Goal: Transaction & Acquisition: Book appointment/travel/reservation

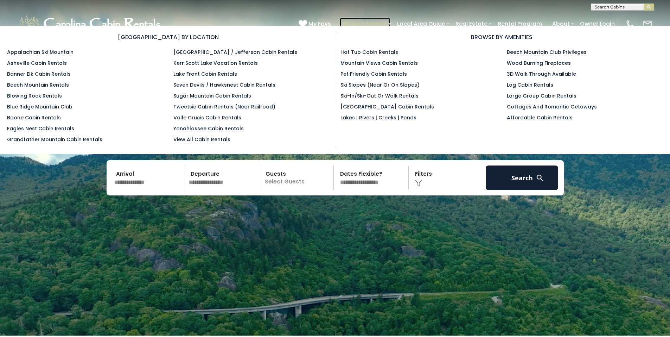
click at [385, 23] on link "Browse Rentals" at bounding box center [365, 24] width 51 height 12
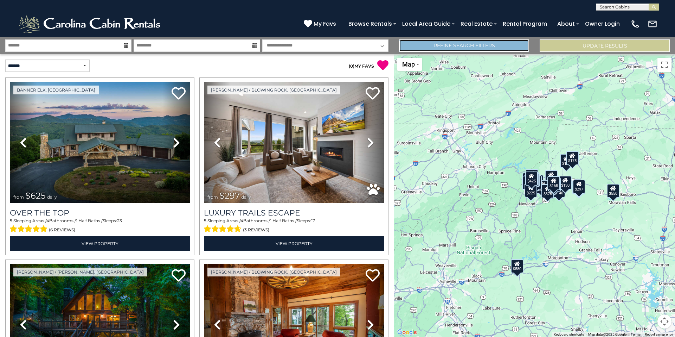
click at [484, 46] on link "Refine Search Filters" at bounding box center [464, 45] width 130 height 12
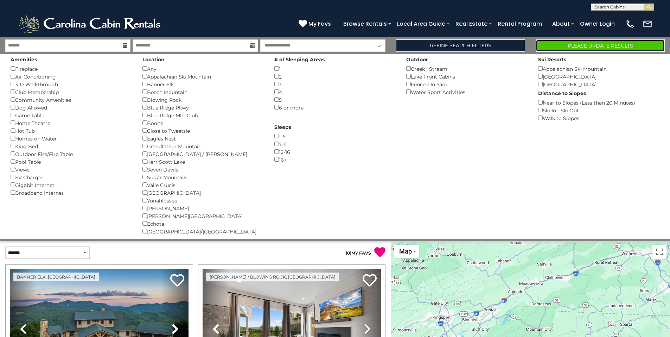
click at [615, 46] on button "Please Update Results" at bounding box center [600, 45] width 129 height 12
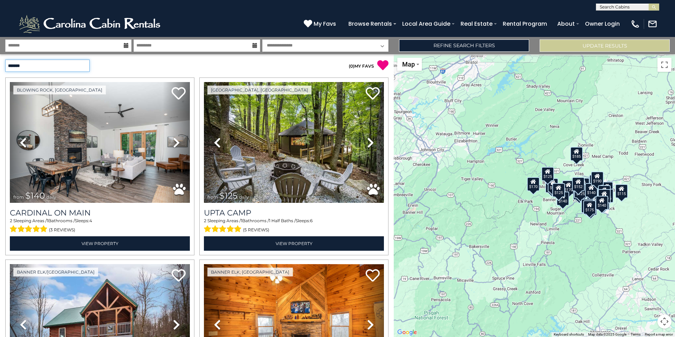
click at [86, 66] on select "**********" at bounding box center [47, 65] width 84 height 12
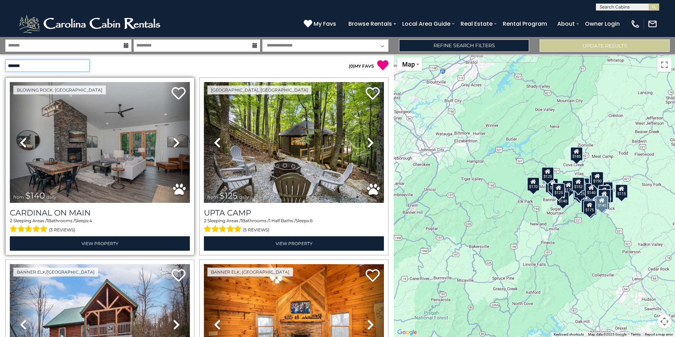
select select "*********"
click at [5, 59] on select "**********" at bounding box center [47, 65] width 84 height 12
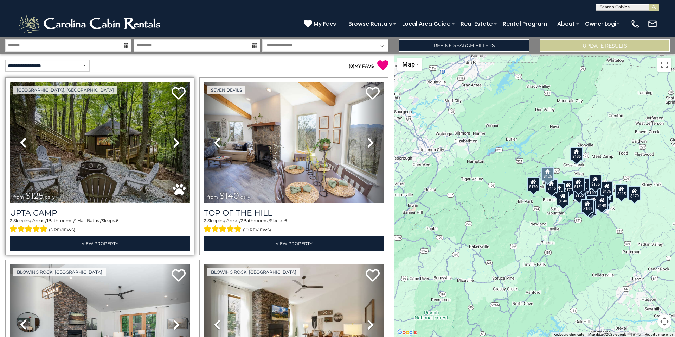
click at [115, 139] on img at bounding box center [100, 142] width 180 height 121
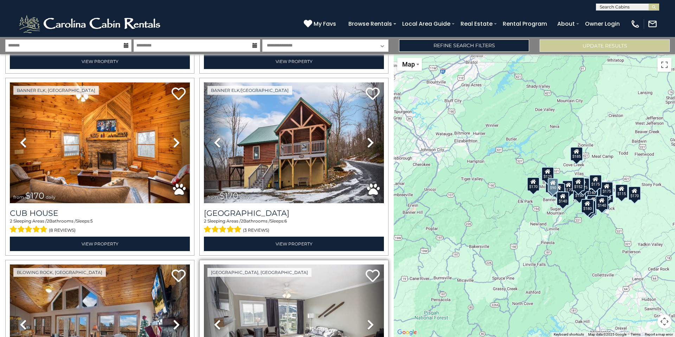
scroll to position [352, 0]
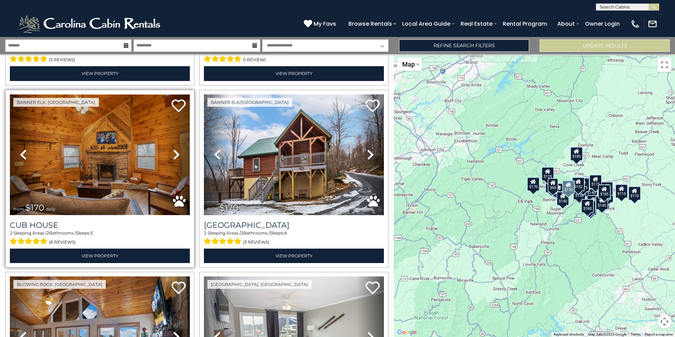
click at [94, 170] on img at bounding box center [100, 154] width 180 height 121
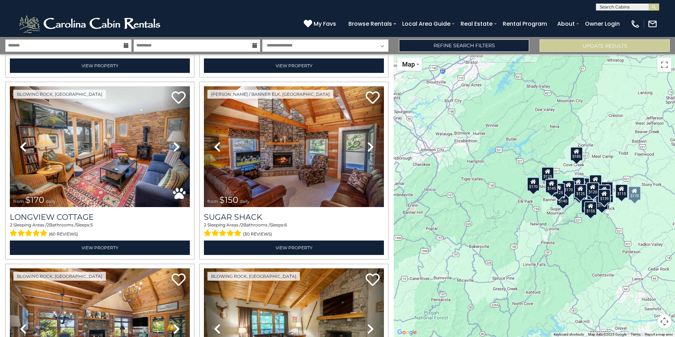
scroll to position [1829, 0]
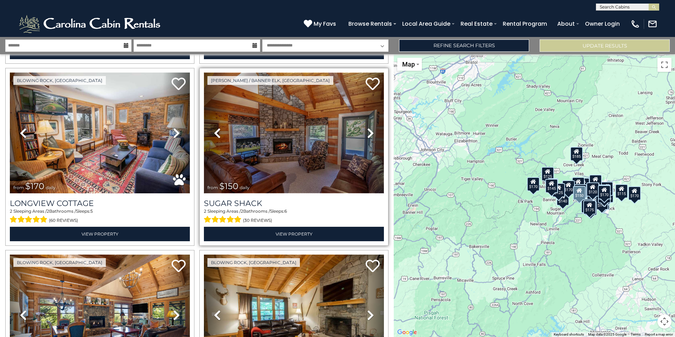
click at [294, 146] on img at bounding box center [294, 132] width 180 height 121
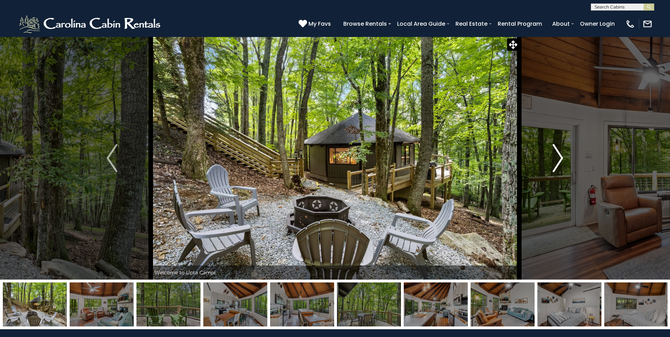
click at [561, 158] on img "Next" at bounding box center [558, 158] width 11 height 28
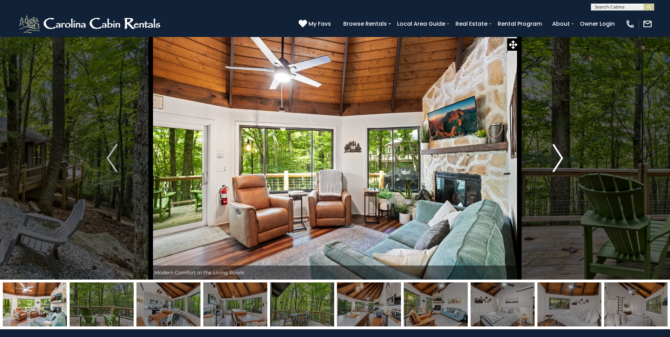
click at [558, 159] on img "Next" at bounding box center [558, 158] width 11 height 28
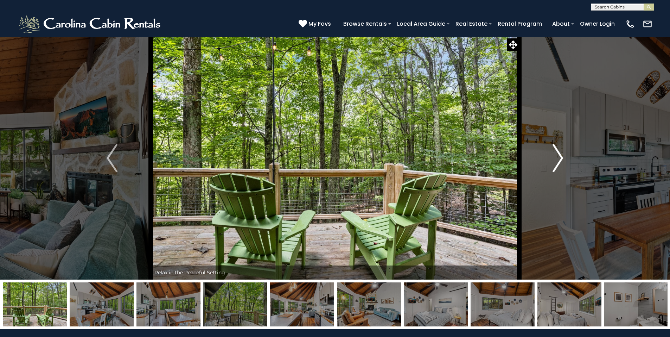
click at [559, 159] on img "Next" at bounding box center [558, 158] width 11 height 28
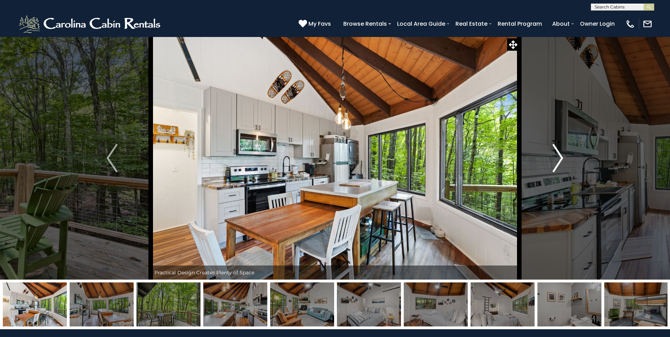
click at [559, 159] on img "Next" at bounding box center [558, 158] width 11 height 28
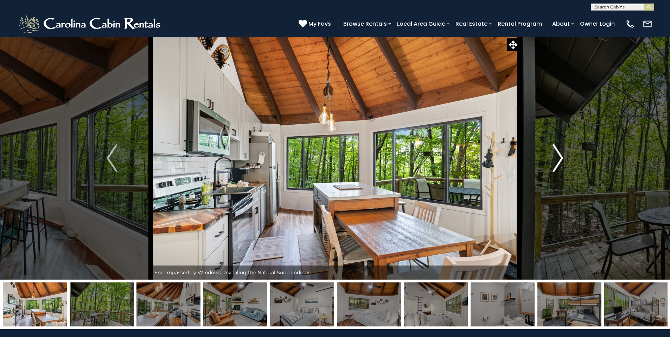
click at [559, 159] on img "Next" at bounding box center [558, 158] width 11 height 28
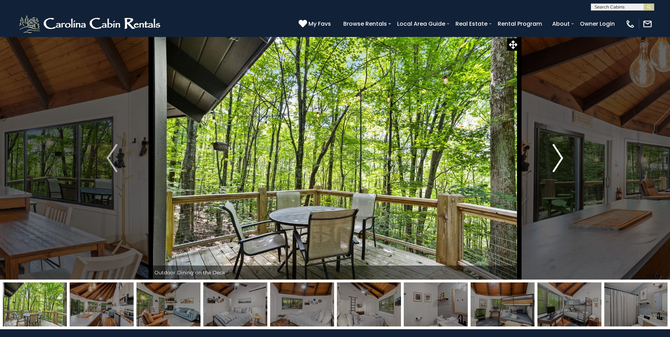
click at [559, 159] on img "Next" at bounding box center [558, 158] width 11 height 28
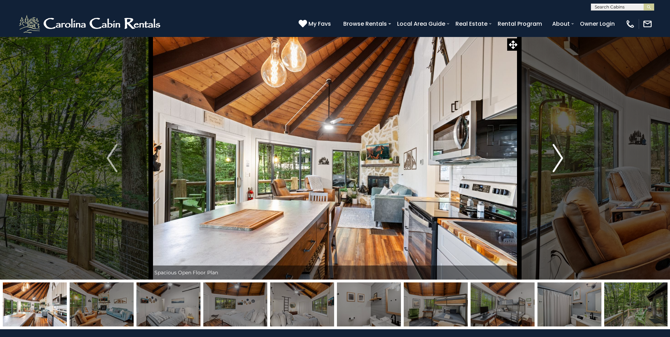
click at [559, 159] on img "Next" at bounding box center [558, 158] width 11 height 28
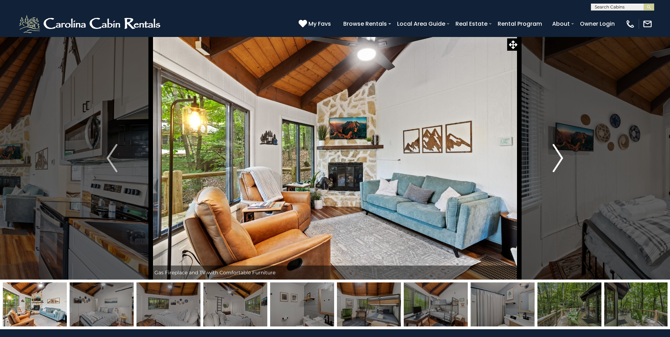
click at [559, 159] on img "Next" at bounding box center [558, 158] width 11 height 28
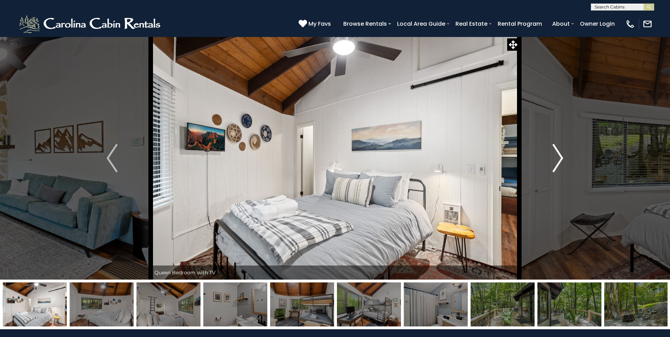
click at [559, 159] on img "Next" at bounding box center [558, 158] width 11 height 28
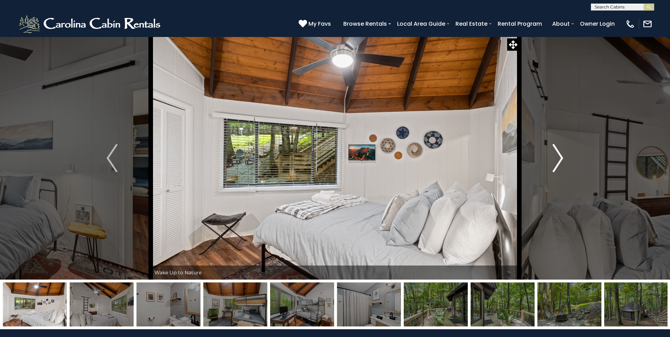
click at [559, 159] on img "Next" at bounding box center [558, 158] width 11 height 28
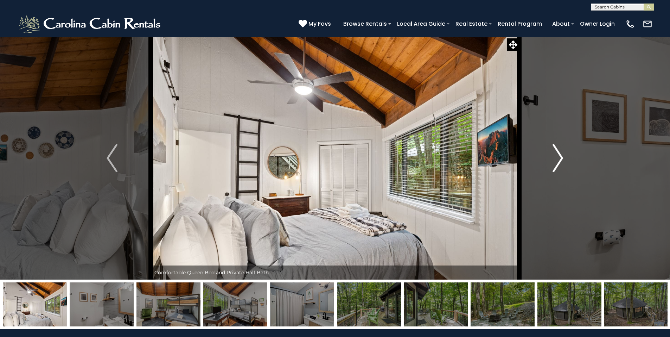
click at [559, 159] on img "Next" at bounding box center [558, 158] width 11 height 28
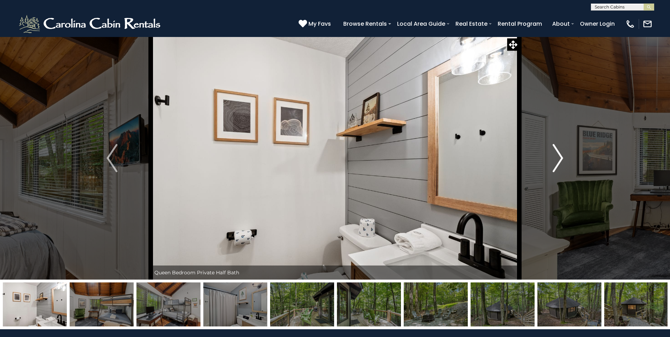
click at [558, 160] on img "Next" at bounding box center [558, 158] width 11 height 28
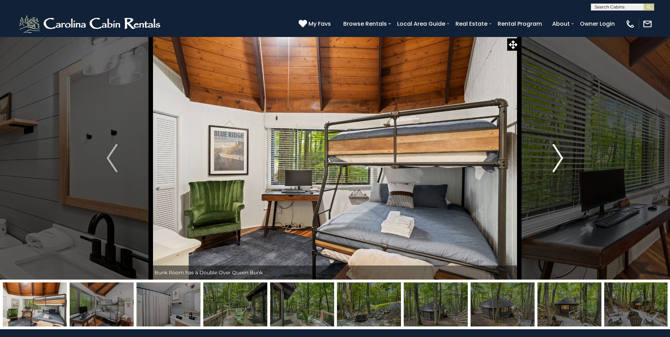
click at [558, 160] on img "Next" at bounding box center [558, 158] width 11 height 28
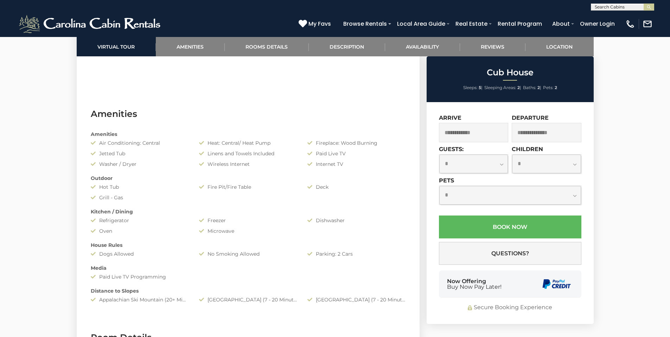
scroll to position [528, 0]
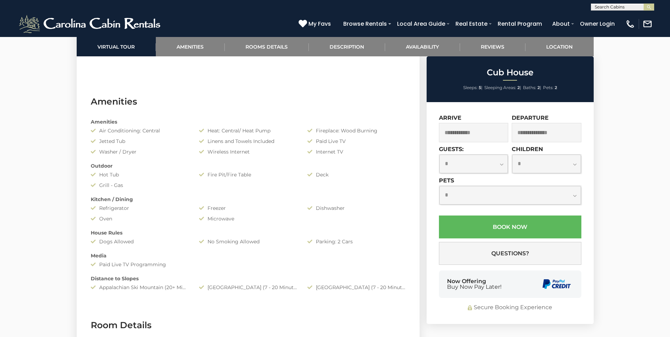
drag, startPoint x: 374, startPoint y: 167, endPoint x: 359, endPoint y: 90, distance: 78.6
click at [359, 90] on section "Amenities Amenities Air Conditioning: Central Heat: Central/ Heat Pump Fireplac…" at bounding box center [248, 196] width 343 height 223
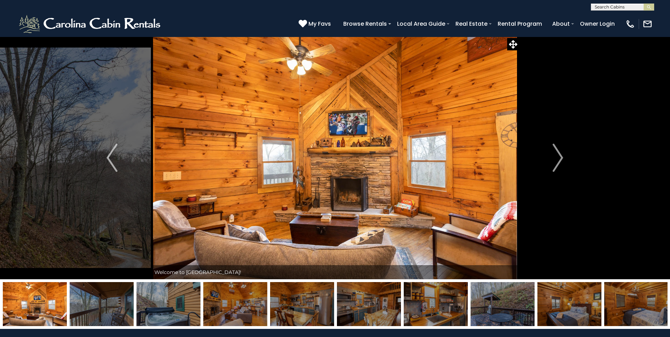
scroll to position [0, 0]
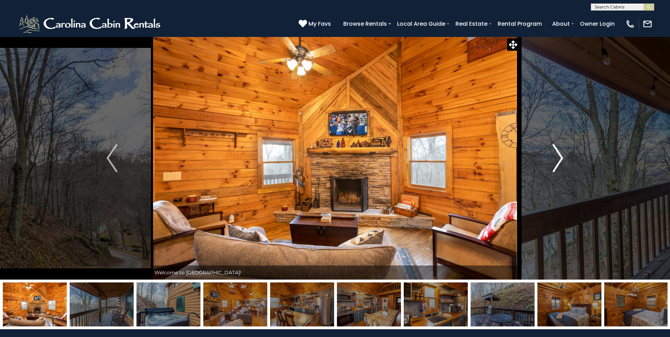
click at [560, 160] on img "Next" at bounding box center [558, 158] width 11 height 28
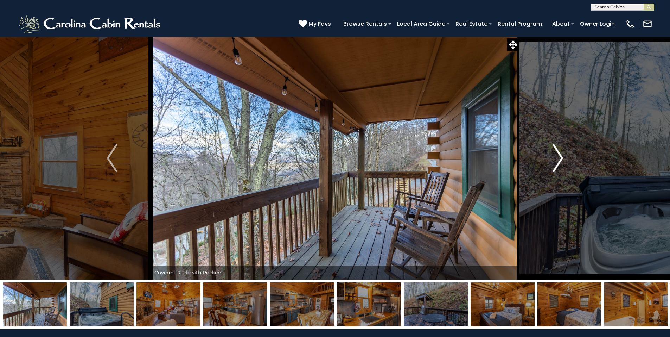
click at [559, 160] on img "Next" at bounding box center [558, 158] width 11 height 28
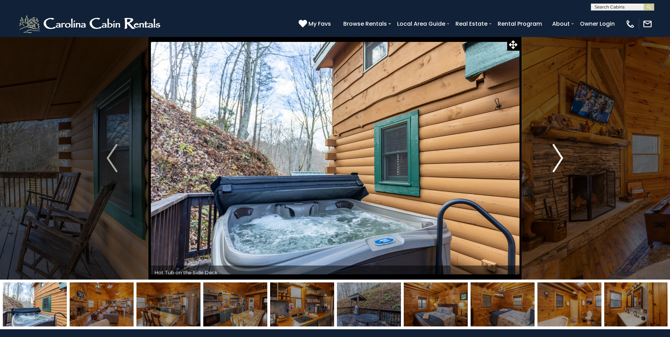
click at [559, 160] on img "Next" at bounding box center [558, 158] width 11 height 28
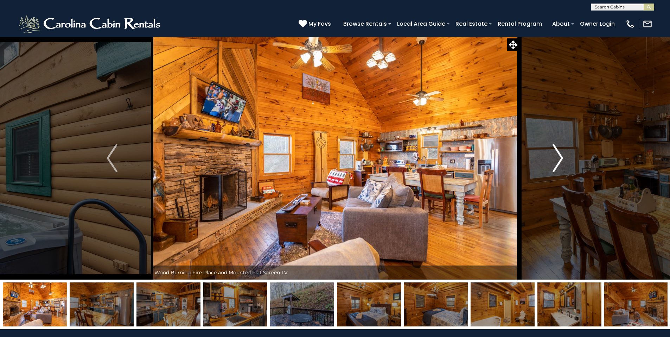
click at [559, 160] on img "Next" at bounding box center [558, 158] width 11 height 28
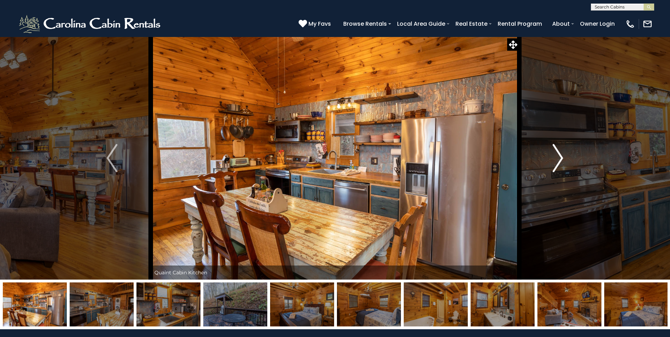
click at [558, 160] on img "Next" at bounding box center [558, 158] width 11 height 28
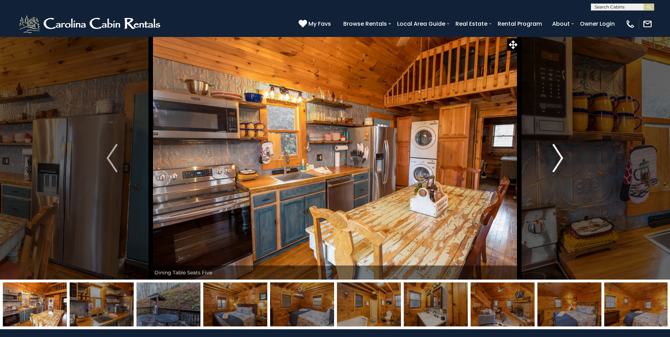
click at [558, 160] on img "Next" at bounding box center [558, 158] width 11 height 28
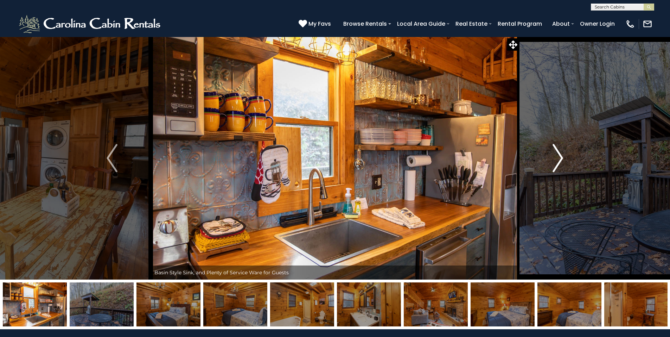
click at [558, 160] on img "Next" at bounding box center [558, 158] width 11 height 28
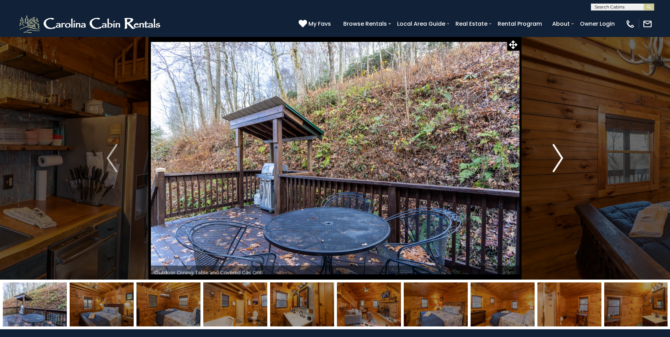
click at [558, 160] on img "Next" at bounding box center [558, 158] width 11 height 28
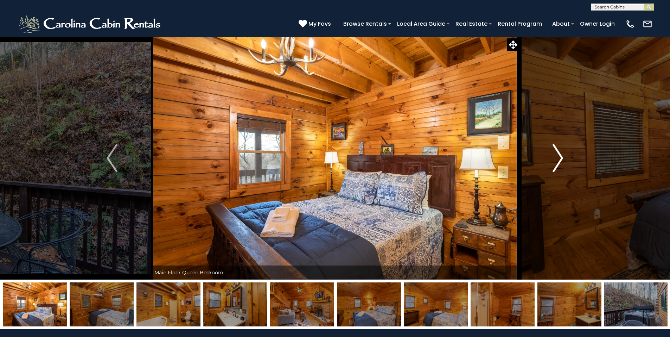
click at [557, 160] on img "Next" at bounding box center [558, 158] width 11 height 28
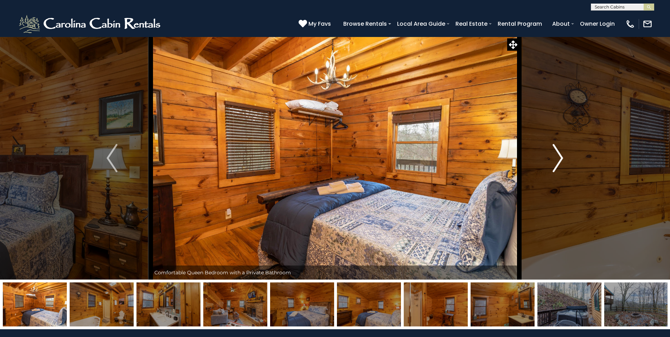
click at [557, 160] on img "Next" at bounding box center [558, 158] width 11 height 28
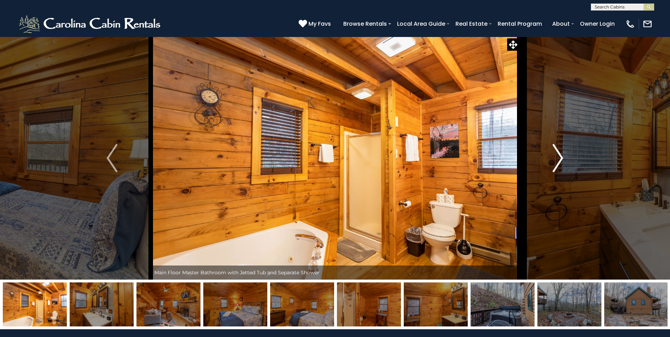
click at [557, 160] on img "Next" at bounding box center [558, 158] width 11 height 28
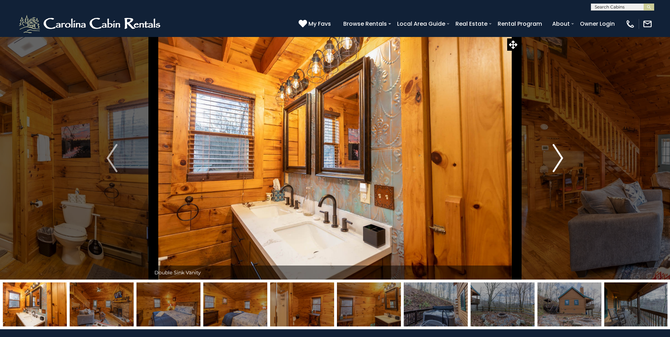
click at [557, 160] on img "Next" at bounding box center [558, 158] width 11 height 28
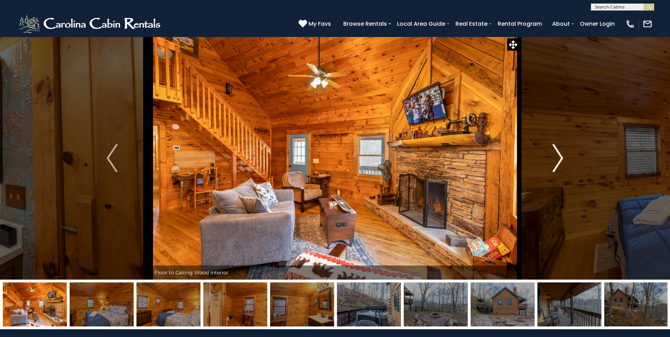
click at [556, 161] on img "Next" at bounding box center [558, 158] width 11 height 28
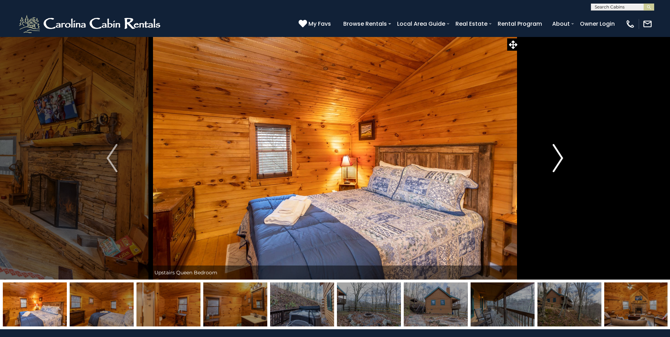
click at [556, 161] on img "Next" at bounding box center [558, 158] width 11 height 28
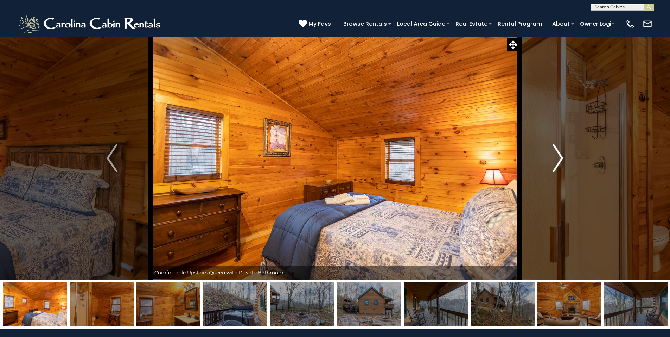
click at [556, 161] on img "Next" at bounding box center [558, 158] width 11 height 28
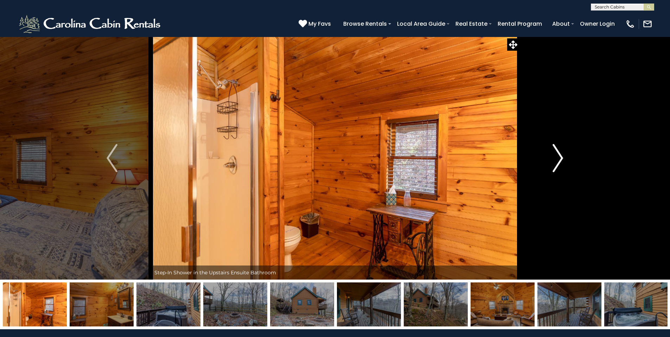
click at [555, 162] on img "Next" at bounding box center [558, 158] width 11 height 28
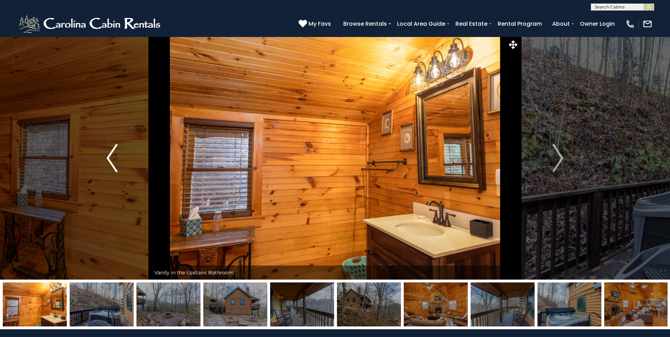
click at [113, 158] on img "Previous" at bounding box center [112, 158] width 11 height 28
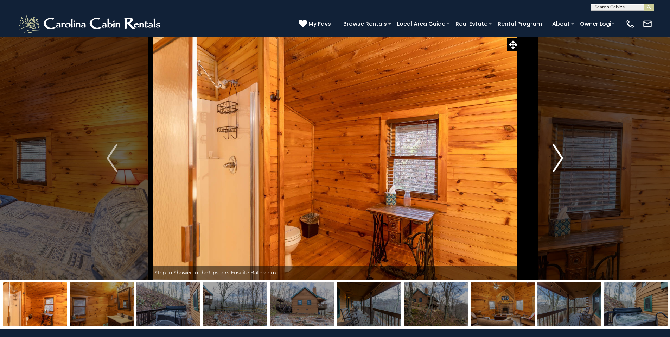
click at [562, 157] on img "Next" at bounding box center [558, 158] width 11 height 28
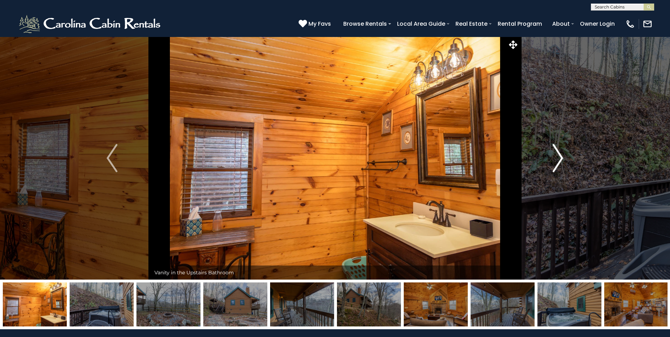
click at [558, 160] on img "Next" at bounding box center [558, 158] width 11 height 28
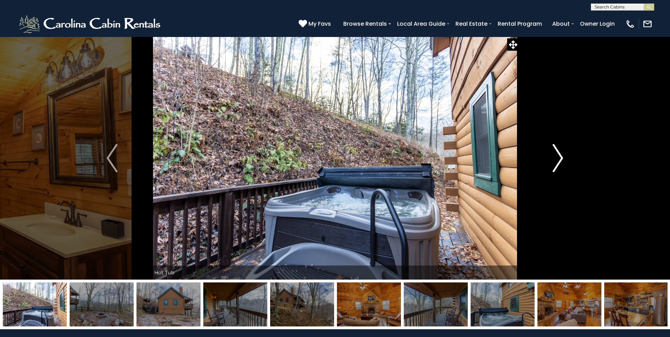
click at [563, 161] on button "Next" at bounding box center [557, 158] width 77 height 243
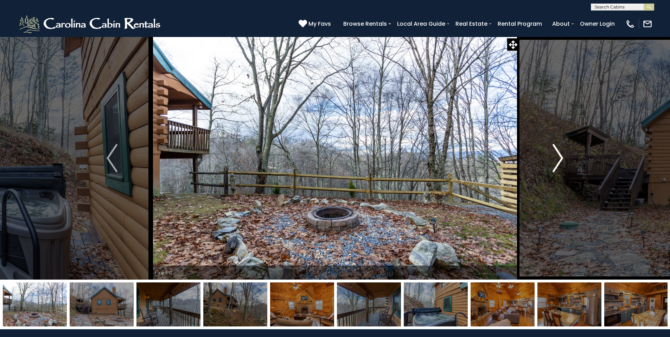
click at [562, 160] on img "Next" at bounding box center [558, 158] width 11 height 28
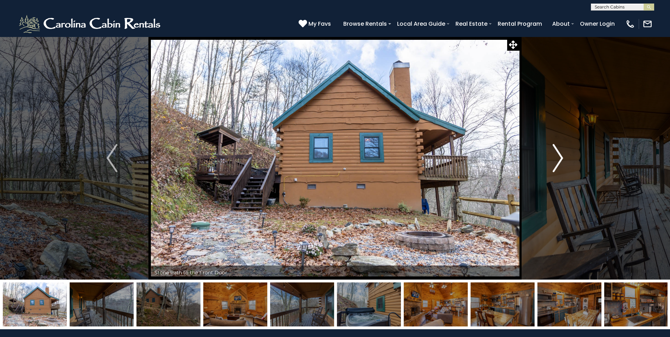
click at [562, 160] on img "Next" at bounding box center [558, 158] width 11 height 28
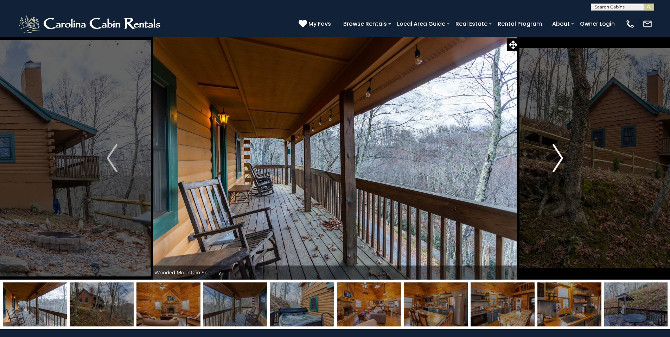
click at [561, 160] on img "Next" at bounding box center [558, 158] width 11 height 28
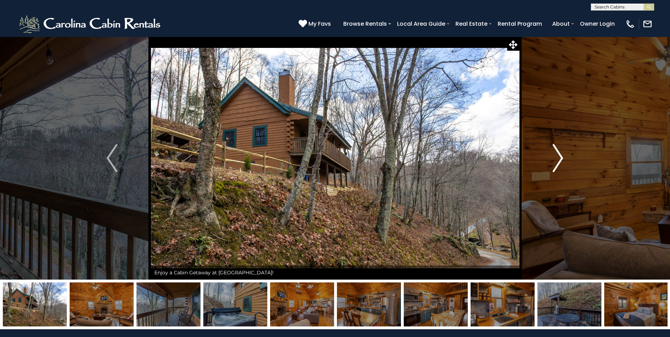
click at [561, 160] on img "Next" at bounding box center [558, 158] width 11 height 28
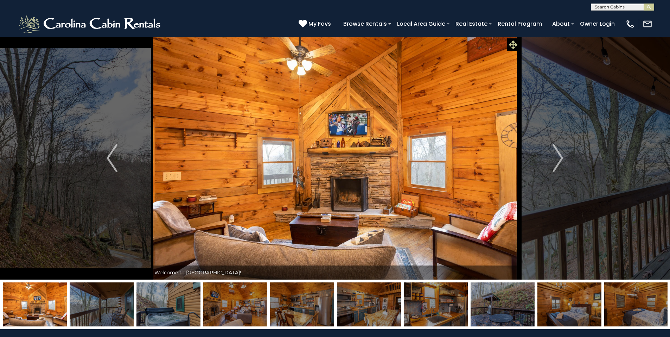
click at [513, 44] on icon at bounding box center [513, 44] width 8 height 8
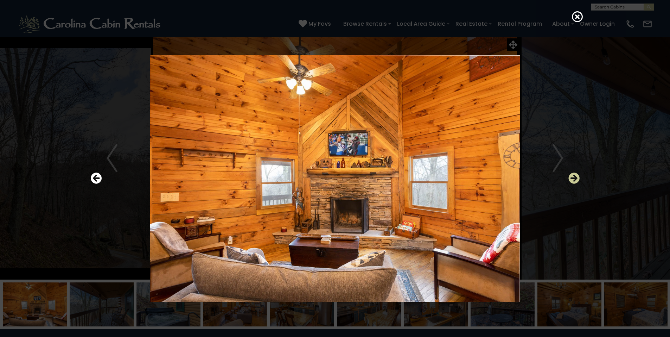
click at [577, 180] on icon "Next" at bounding box center [573, 177] width 11 height 11
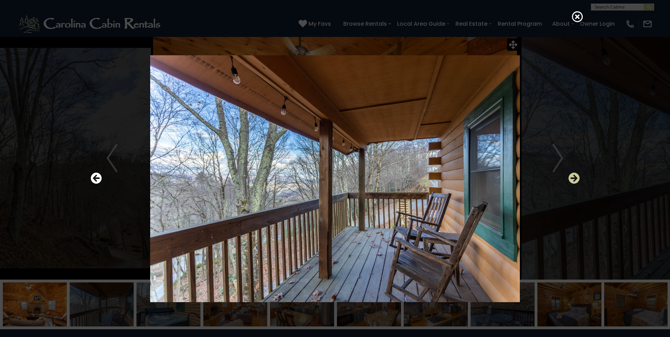
click at [576, 180] on icon "Next" at bounding box center [573, 177] width 11 height 11
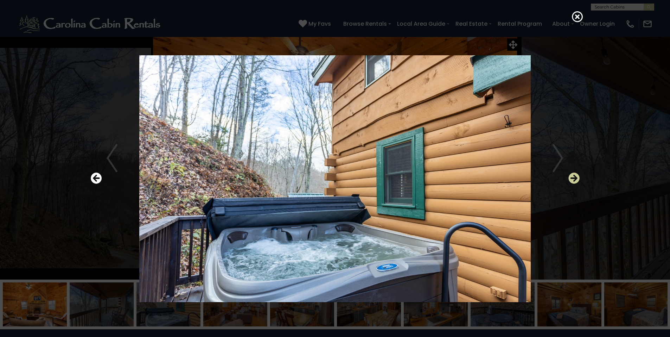
click at [576, 180] on icon "Next" at bounding box center [573, 177] width 11 height 11
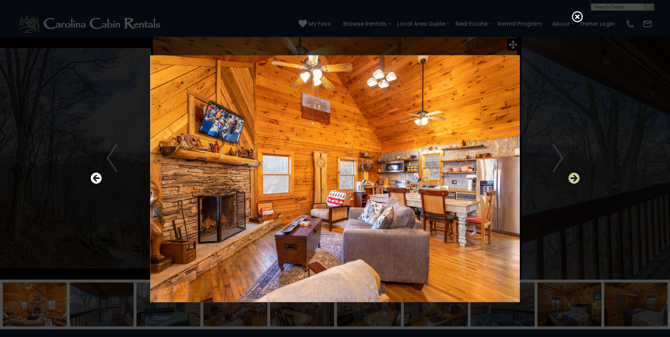
click at [576, 180] on icon "Next" at bounding box center [573, 177] width 11 height 11
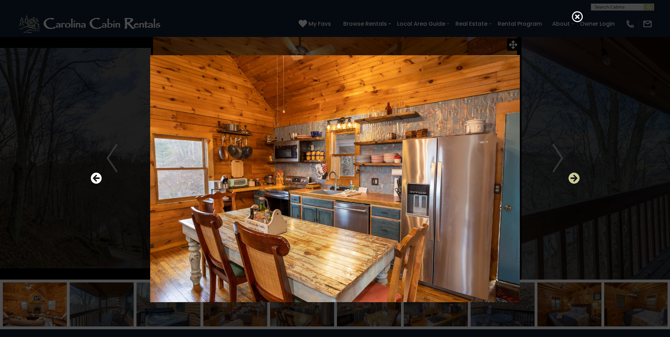
click at [575, 180] on icon "Next" at bounding box center [573, 177] width 11 height 11
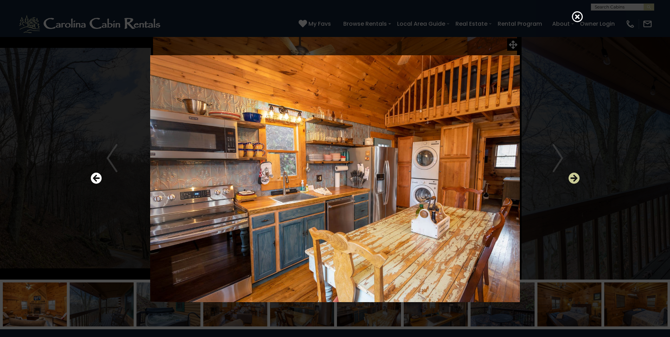
click at [575, 180] on icon "Next" at bounding box center [573, 177] width 11 height 11
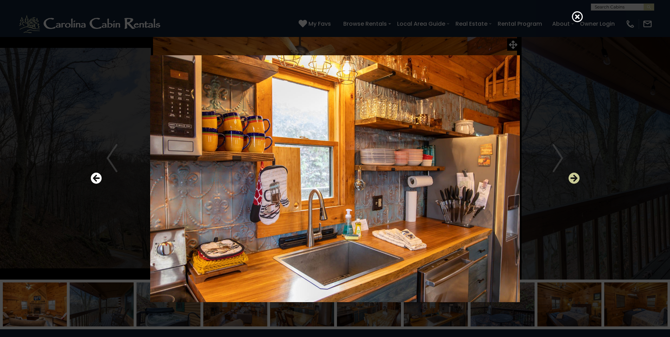
click at [575, 180] on icon "Next" at bounding box center [573, 177] width 11 height 11
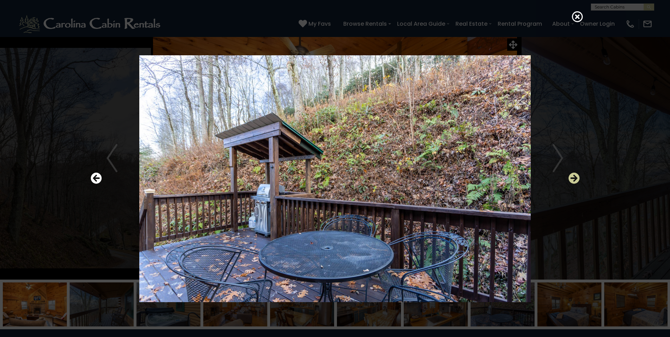
click at [575, 180] on icon "Next" at bounding box center [573, 177] width 11 height 11
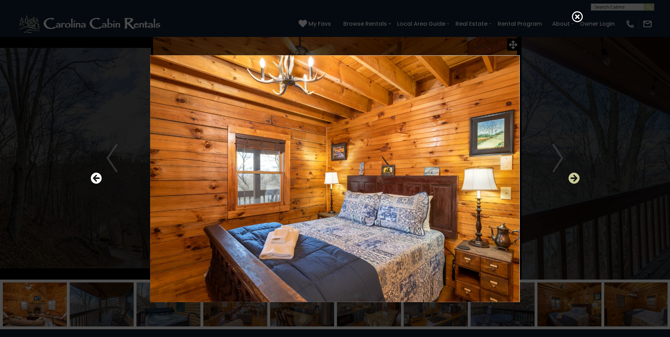
click at [575, 180] on icon "Next" at bounding box center [573, 177] width 11 height 11
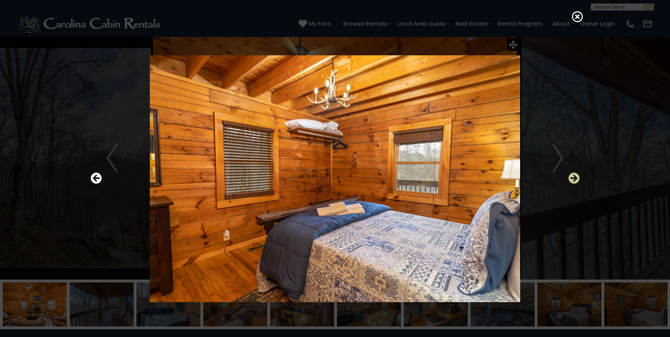
click at [575, 180] on icon "Next" at bounding box center [573, 177] width 11 height 11
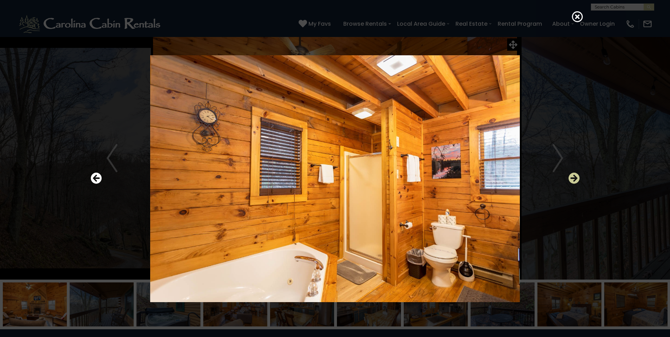
click at [575, 180] on icon "Next" at bounding box center [573, 177] width 11 height 11
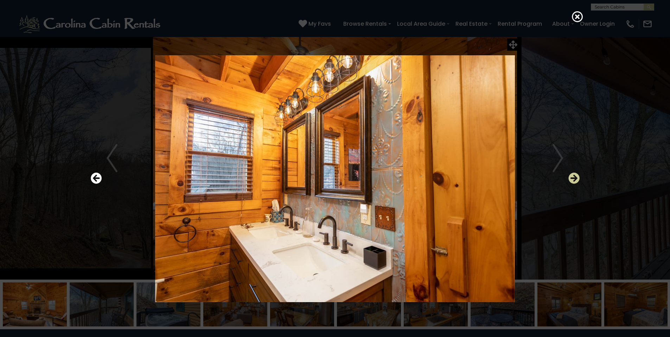
click at [575, 180] on icon "Next" at bounding box center [573, 177] width 11 height 11
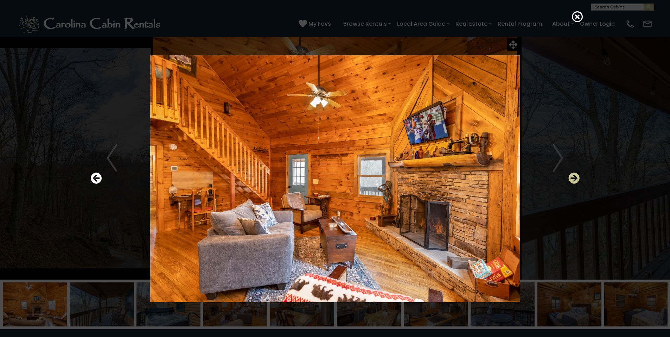
click at [574, 180] on icon "Next" at bounding box center [573, 177] width 11 height 11
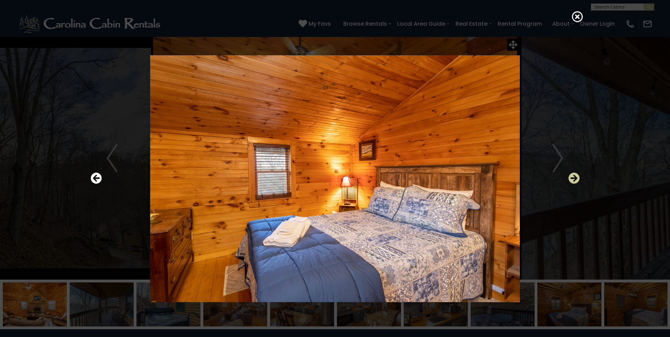
click at [574, 180] on icon "Next" at bounding box center [573, 177] width 11 height 11
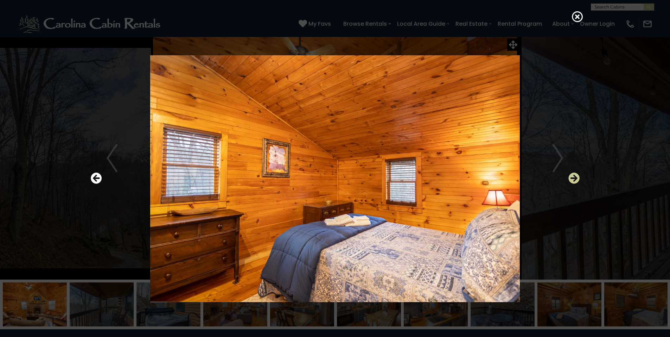
click at [574, 181] on icon "Next" at bounding box center [573, 177] width 11 height 11
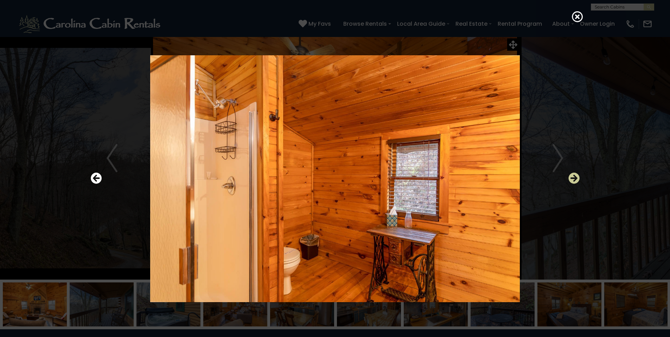
click at [574, 181] on icon "Next" at bounding box center [573, 177] width 11 height 11
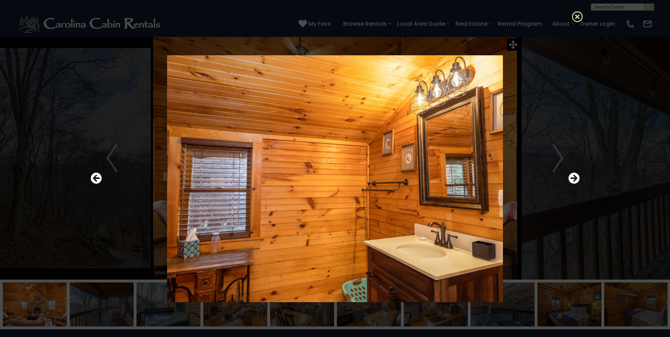
click at [579, 15] on icon at bounding box center [577, 16] width 11 height 11
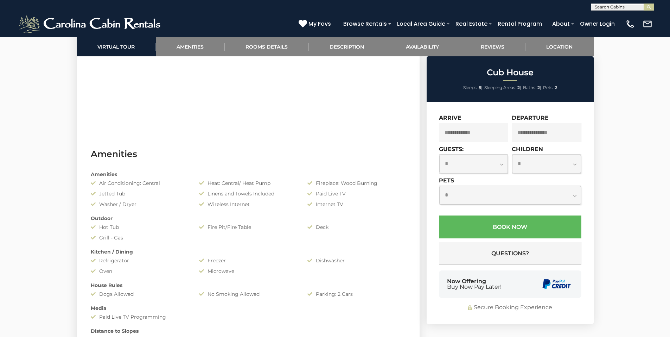
scroll to position [387, 0]
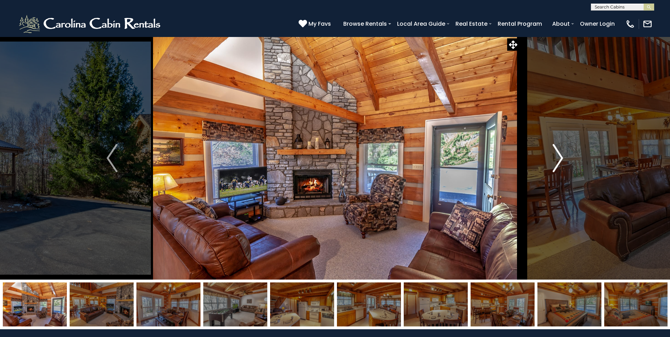
click at [559, 161] on img "Next" at bounding box center [558, 158] width 11 height 28
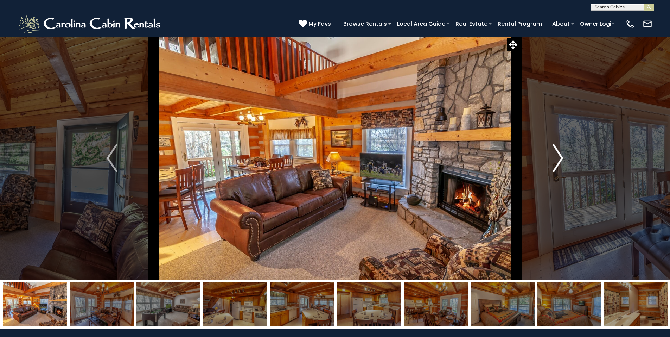
click at [559, 161] on img "Next" at bounding box center [558, 158] width 11 height 28
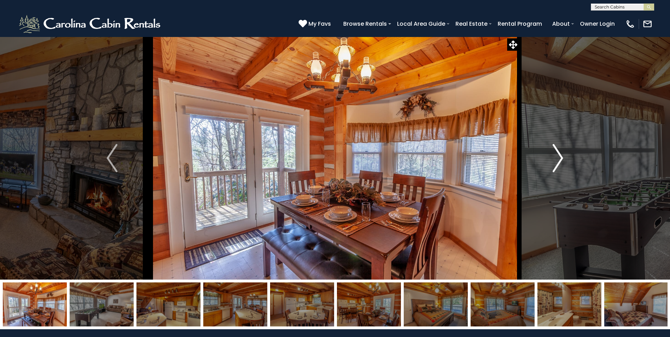
click at [559, 161] on img "Next" at bounding box center [558, 158] width 11 height 28
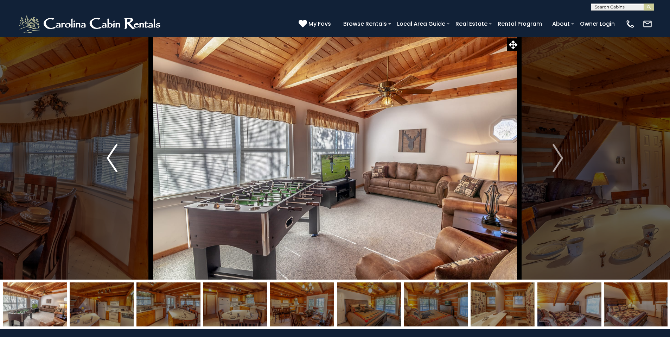
click at [116, 160] on img "Previous" at bounding box center [112, 158] width 11 height 28
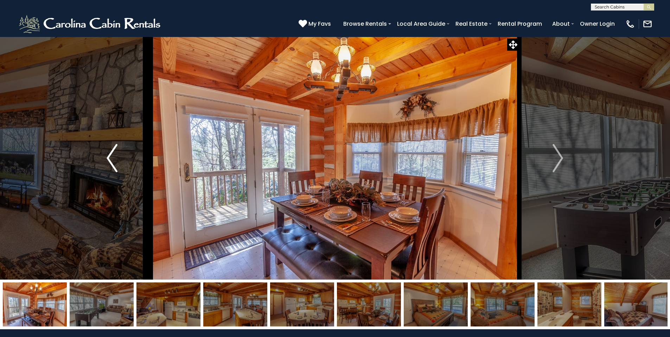
click at [116, 160] on img "Previous" at bounding box center [112, 158] width 11 height 28
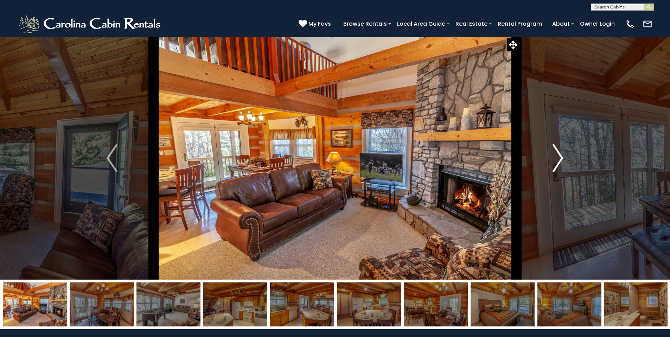
click at [561, 163] on img "Next" at bounding box center [558, 158] width 11 height 28
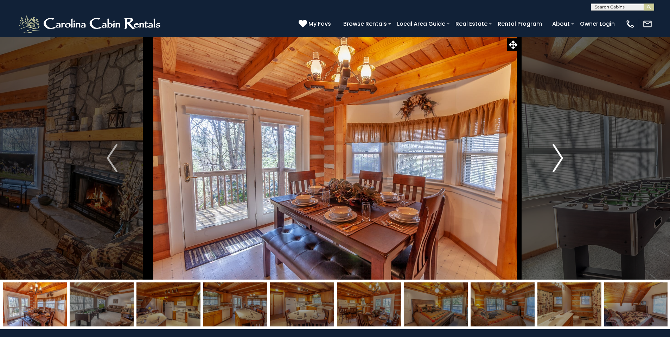
click at [558, 164] on img "Next" at bounding box center [558, 158] width 11 height 28
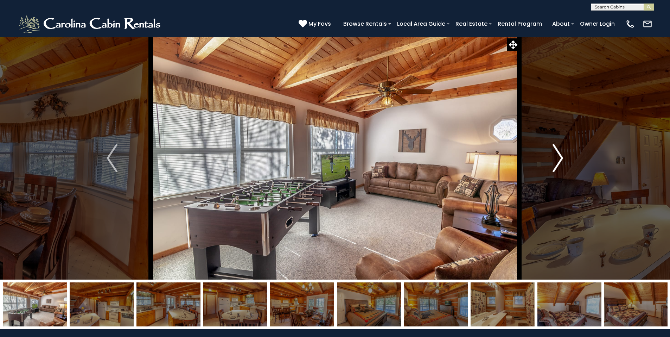
click at [556, 165] on img "Next" at bounding box center [558, 158] width 11 height 28
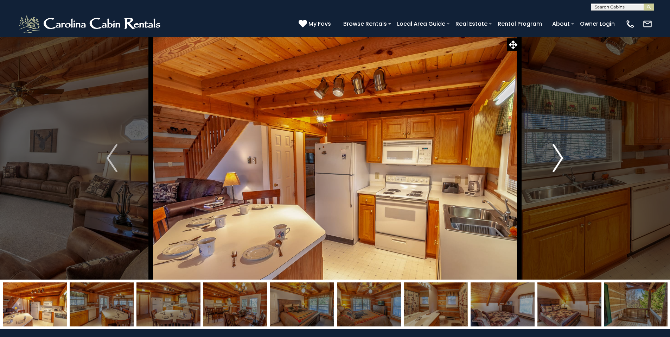
click at [556, 165] on img "Next" at bounding box center [558, 158] width 11 height 28
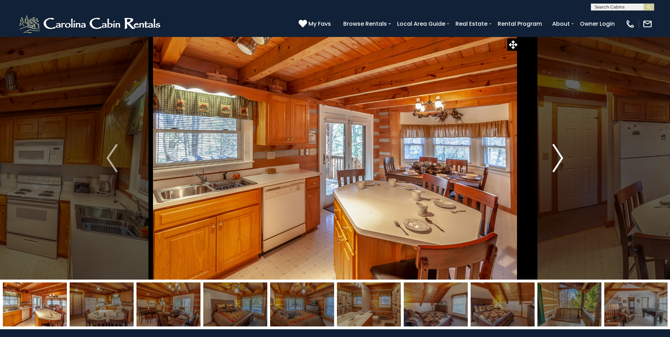
click at [555, 165] on img "Next" at bounding box center [558, 158] width 11 height 28
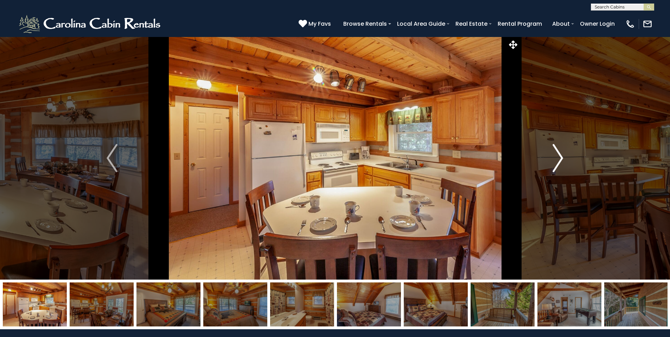
click at [555, 165] on img "Next" at bounding box center [558, 158] width 11 height 28
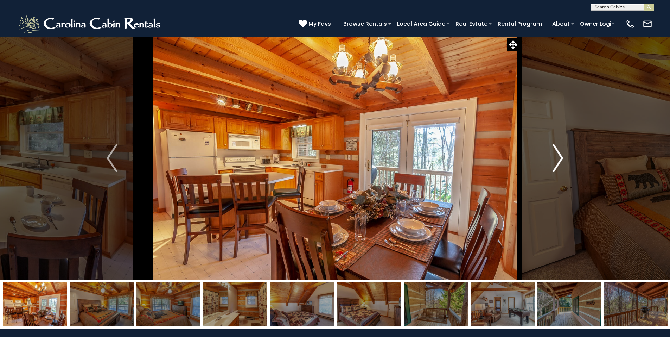
click at [555, 165] on img "Next" at bounding box center [558, 158] width 11 height 28
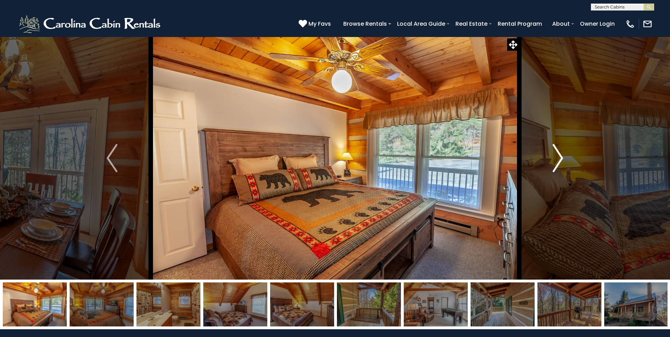
click at [555, 165] on img "Next" at bounding box center [558, 158] width 11 height 28
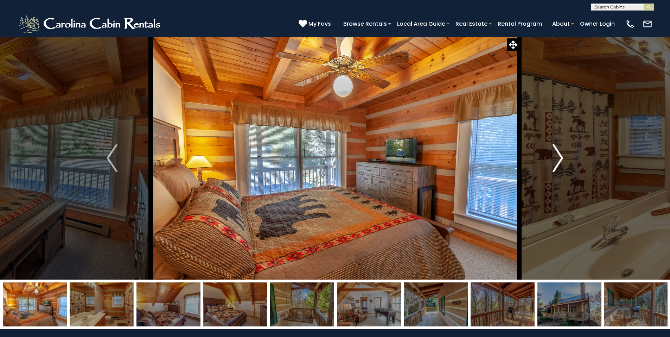
click at [555, 165] on img "Next" at bounding box center [558, 158] width 11 height 28
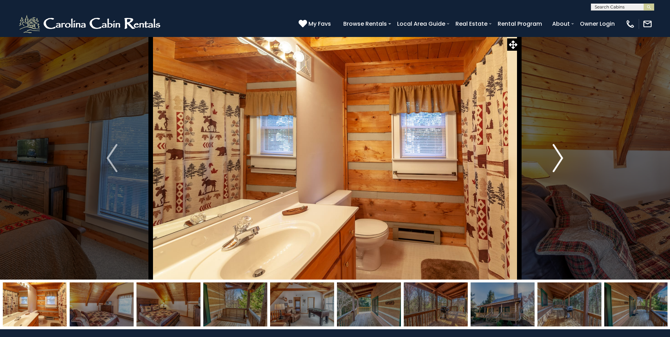
click at [552, 166] on button "Next" at bounding box center [557, 158] width 77 height 243
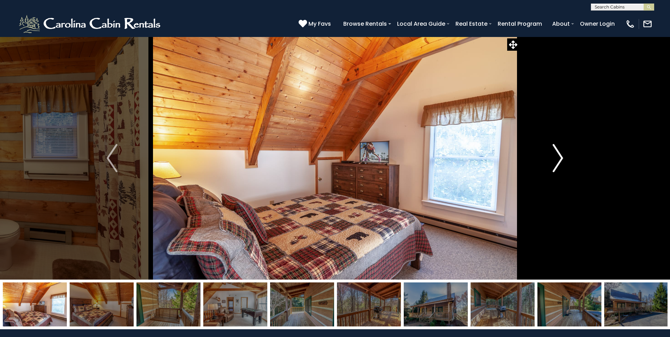
click at [552, 166] on button "Next" at bounding box center [557, 158] width 77 height 243
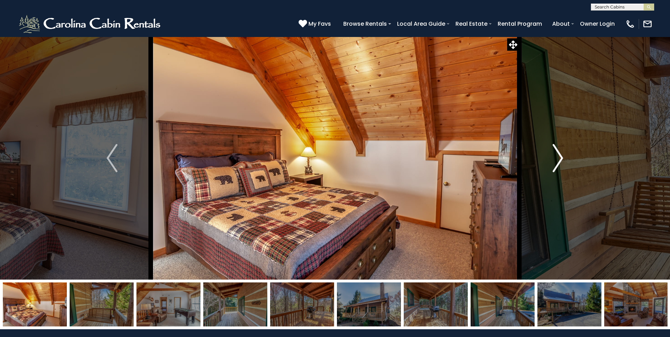
click at [552, 166] on button "Next" at bounding box center [557, 158] width 77 height 243
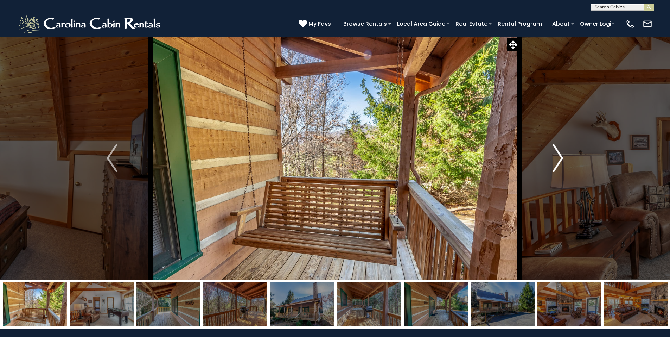
click at [552, 166] on button "Next" at bounding box center [557, 158] width 77 height 243
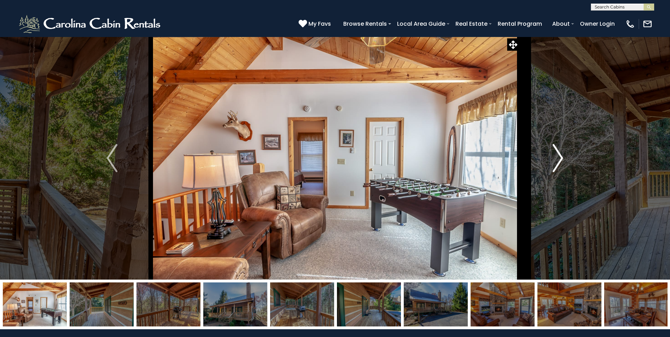
click at [551, 166] on button "Next" at bounding box center [557, 158] width 77 height 243
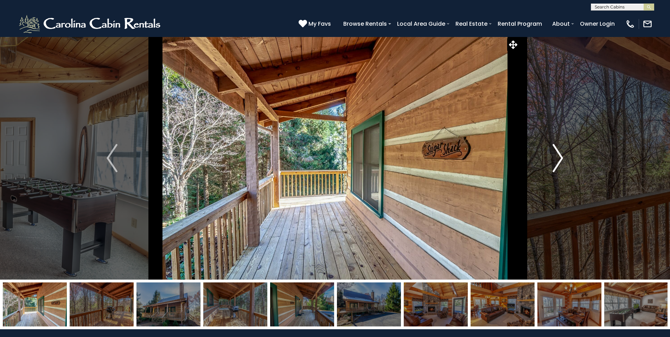
click at [550, 167] on button "Next" at bounding box center [557, 158] width 77 height 243
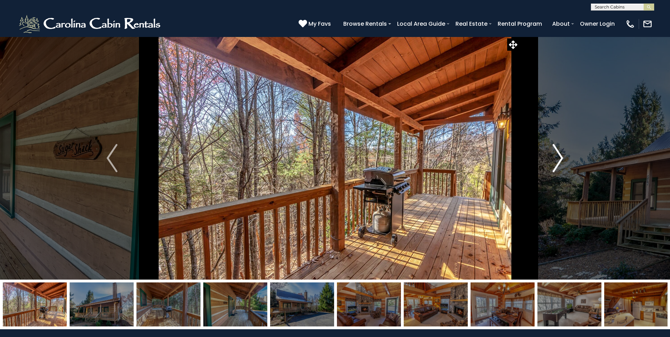
click at [549, 168] on button "Next" at bounding box center [557, 158] width 77 height 243
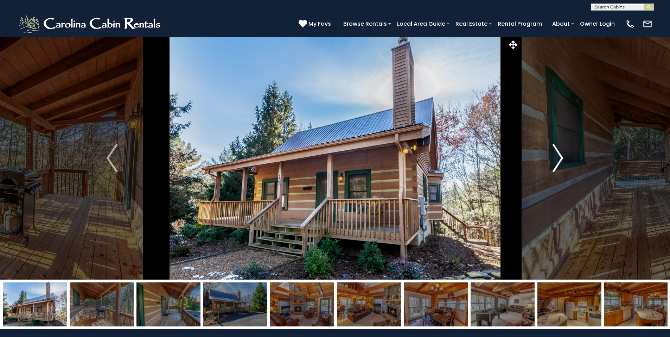
click at [563, 161] on img "Next" at bounding box center [558, 158] width 11 height 28
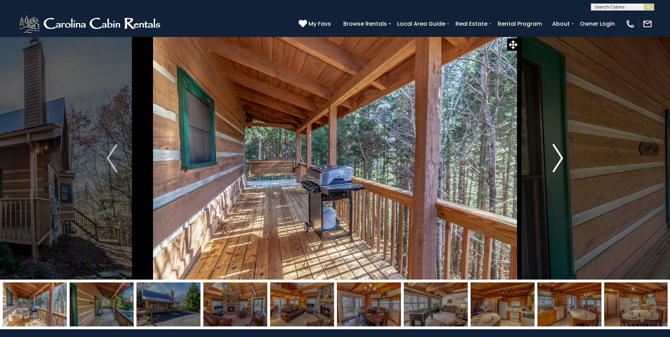
click at [556, 162] on img "Next" at bounding box center [558, 158] width 11 height 28
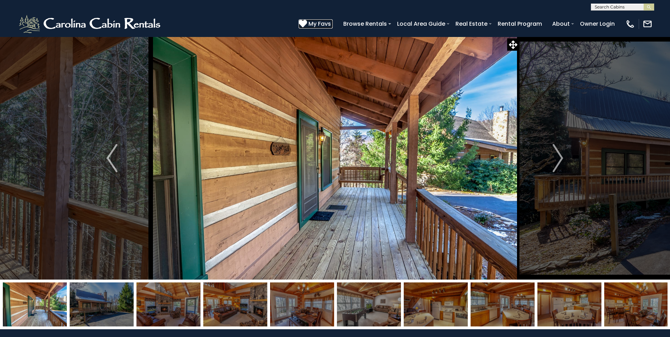
click at [306, 21] on icon at bounding box center [303, 23] width 8 height 8
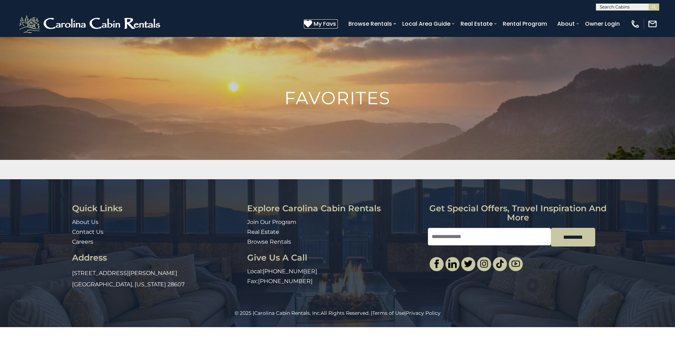
click at [310, 25] on icon at bounding box center [308, 23] width 8 height 8
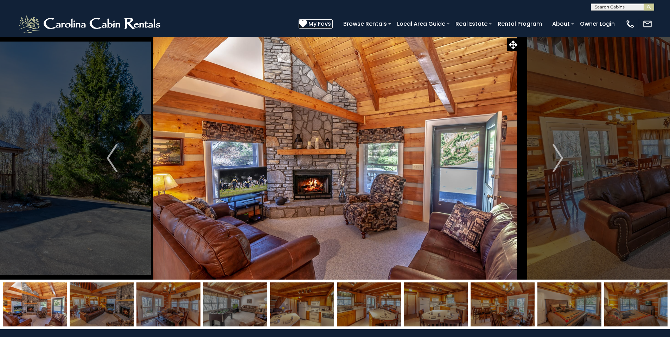
click at [305, 22] on icon at bounding box center [303, 23] width 8 height 8
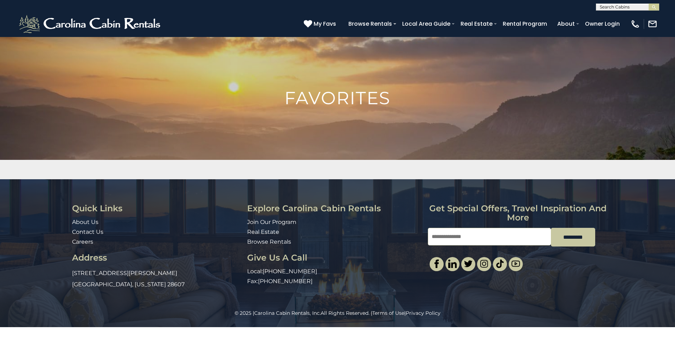
click at [504, 237] on input "Email" at bounding box center [489, 237] width 123 height 18
type input "**********"
click at [583, 239] on input "*********" at bounding box center [573, 237] width 44 height 19
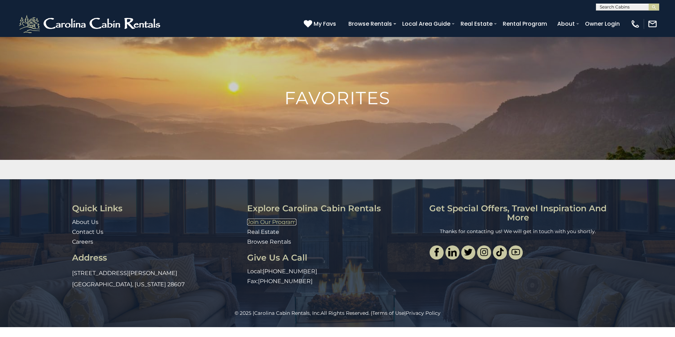
click at [272, 224] on link "Join Our Program" at bounding box center [271, 221] width 49 height 7
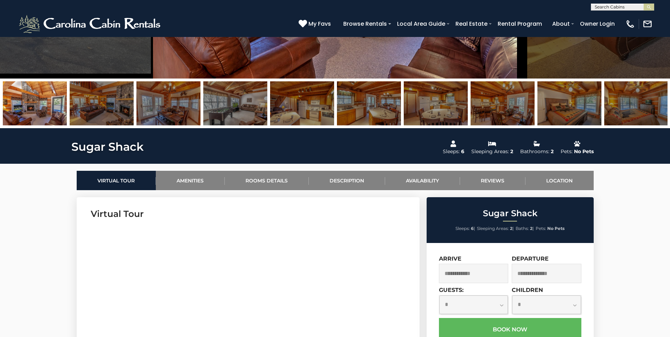
scroll to position [211, 0]
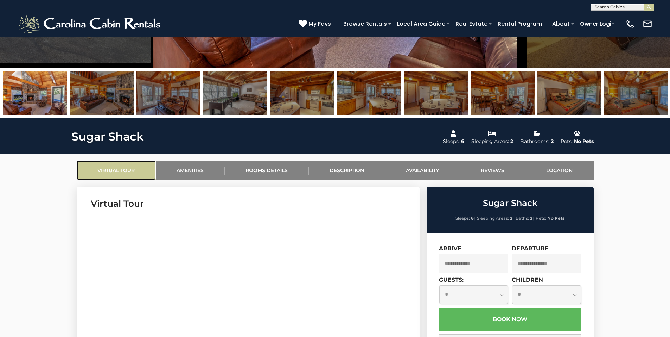
click at [122, 165] on link "Virtual Tour" at bounding box center [116, 169] width 79 height 19
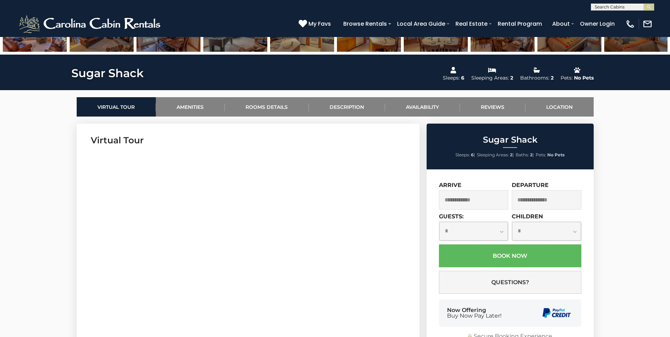
scroll to position [281, 0]
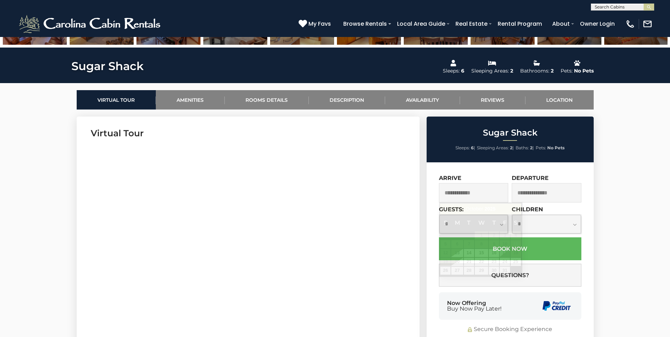
click at [491, 193] on input "text" at bounding box center [474, 192] width 70 height 19
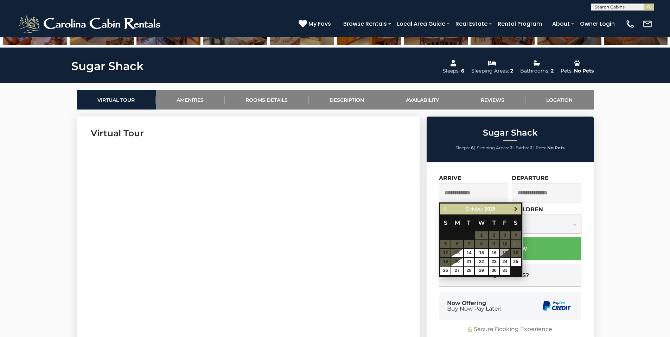
click at [515, 210] on span "Next" at bounding box center [516, 209] width 6 height 6
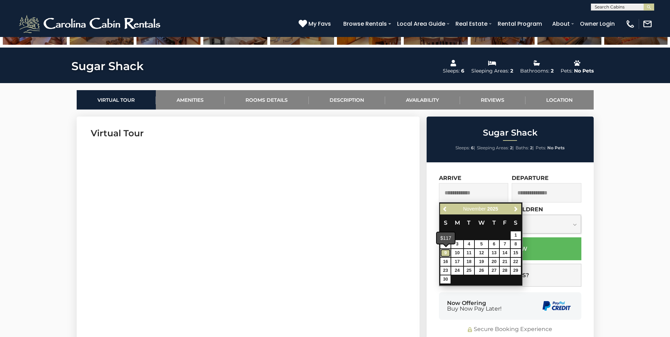
click at [447, 253] on link "9" at bounding box center [445, 253] width 10 height 8
type input "**********"
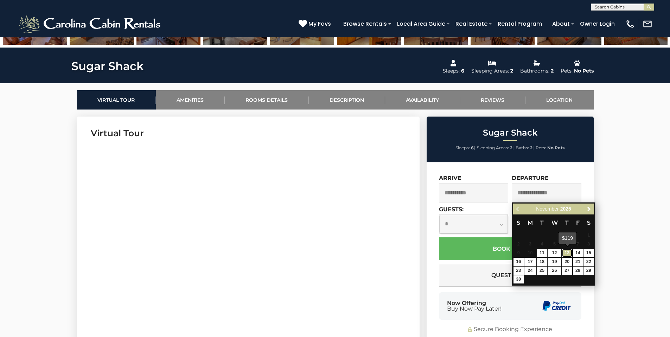
click at [566, 252] on link "13" at bounding box center [567, 253] width 10 height 8
type input "**********"
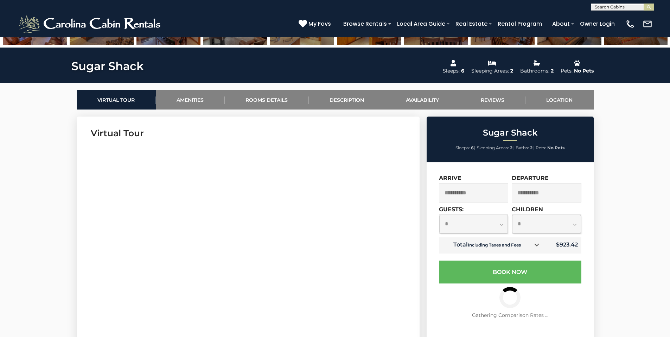
click at [502, 225] on select "**********" at bounding box center [473, 224] width 69 height 19
select select "*"
click at [439, 215] on select "**********" at bounding box center [473, 224] width 69 height 19
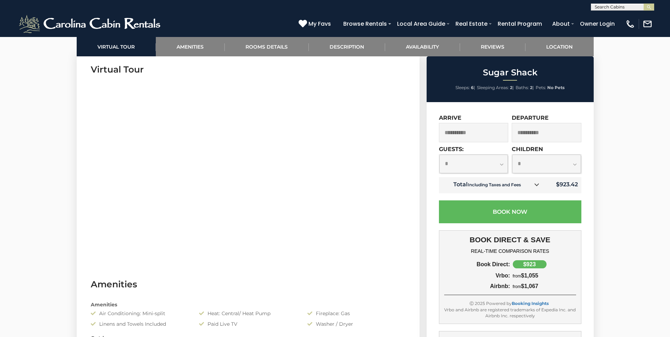
scroll to position [387, 0]
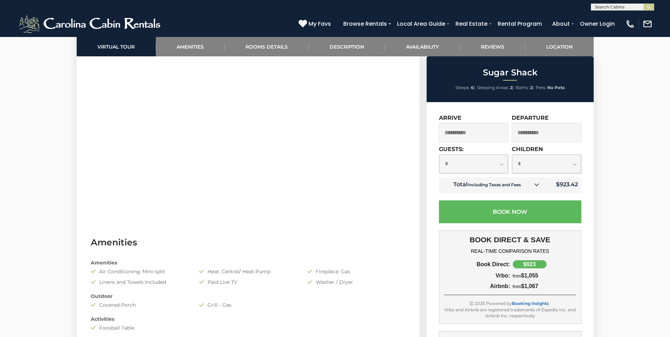
click at [538, 184] on icon at bounding box center [536, 184] width 5 height 5
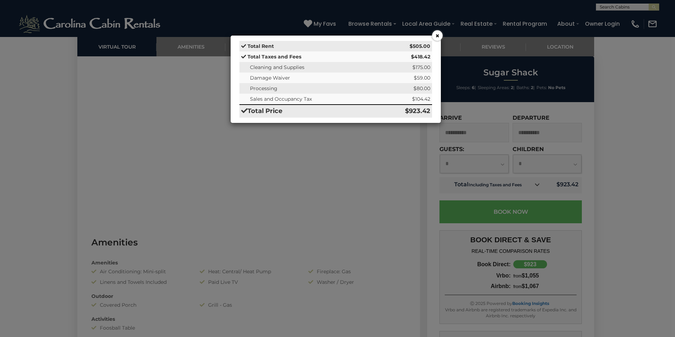
click at [538, 184] on div "× Total Rent $505.00 Total Taxes and Fees $418.42 Cleaning and Supplies $175.00…" at bounding box center [337, 168] width 675 height 337
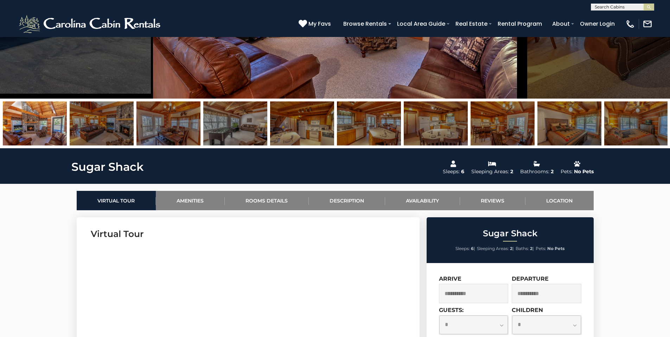
scroll to position [176, 0]
